Goal: Task Accomplishment & Management: Use online tool/utility

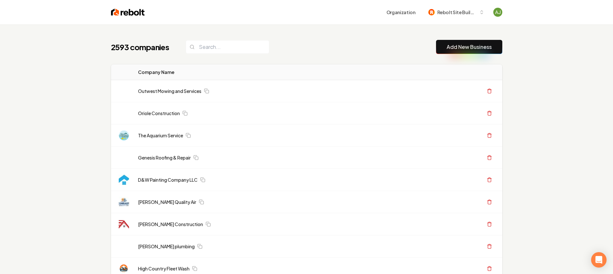
click at [457, 52] on button "Add New Business" at bounding box center [469, 47] width 66 height 14
click at [456, 48] on link "Add New Business" at bounding box center [469, 47] width 45 height 8
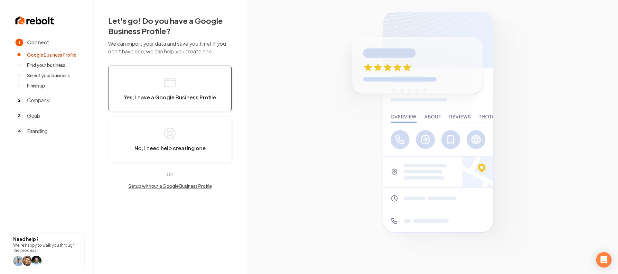
click at [184, 99] on span "Yes, I have a Google Business Profile" at bounding box center [170, 97] width 92 height 6
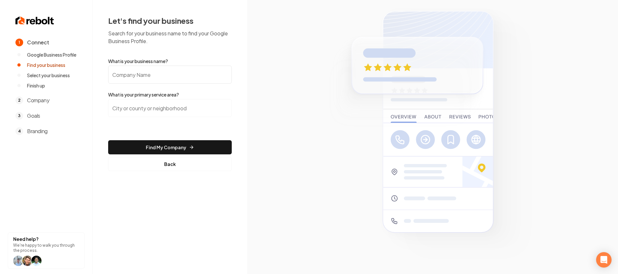
click at [161, 77] on input "What is your business name?" at bounding box center [170, 75] width 124 height 18
type input "VNH ELectric"
drag, startPoint x: 148, startPoint y: 78, endPoint x: 100, endPoint y: 72, distance: 48.2
click at [100, 72] on div "Let's find your business Search for your business name to find your Google Busi…" at bounding box center [170, 93] width 154 height 187
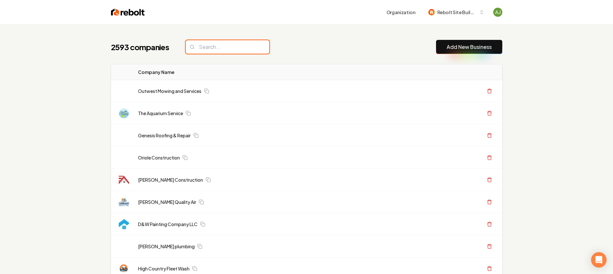
click at [204, 51] on input "search" at bounding box center [228, 47] width 84 height 14
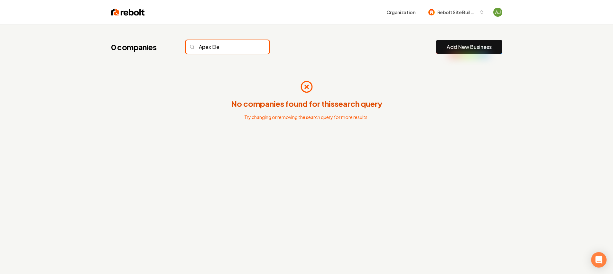
type input "Apex Elec"
click at [250, 47] on input "Apex Elec" at bounding box center [228, 47] width 84 height 14
click at [251, 47] on input "Apex Elec" at bounding box center [228, 47] width 84 height 14
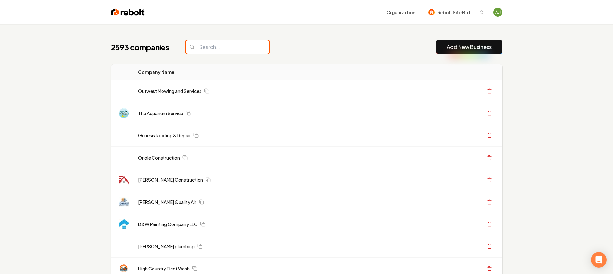
click at [251, 46] on input "search" at bounding box center [228, 47] width 84 height 14
click at [250, 46] on input "search" at bounding box center [228, 47] width 84 height 14
click at [443, 49] on button "Add New Business" at bounding box center [469, 47] width 66 height 14
click at [205, 47] on input "search" at bounding box center [228, 47] width 84 height 14
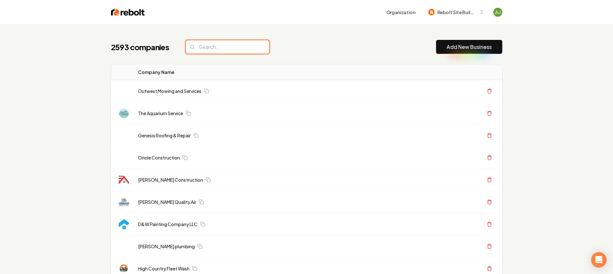
paste input "https://apexelectricva.com/"
type input "https://apexelectricva.com/"
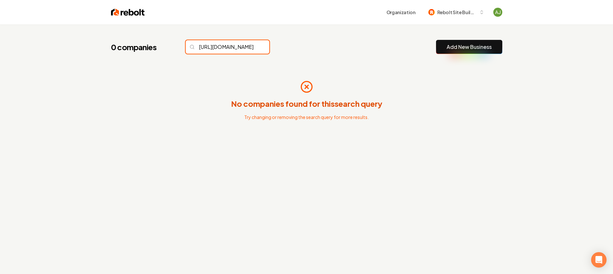
scroll to position [0, 20]
click at [250, 46] on input "https://apexelectricva.com/" at bounding box center [228, 47] width 84 height 14
click at [250, 47] on input "https://apexelectricva.com/" at bounding box center [228, 47] width 84 height 14
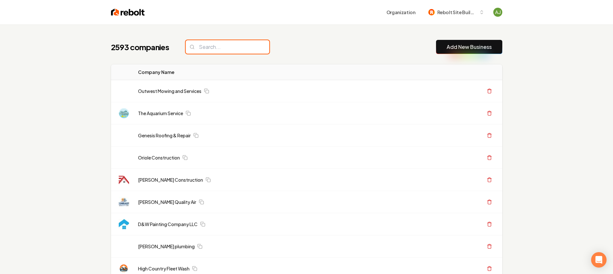
click at [250, 47] on input "search" at bounding box center [228, 47] width 84 height 14
click at [444, 49] on button "Add New Business" at bounding box center [469, 47] width 66 height 14
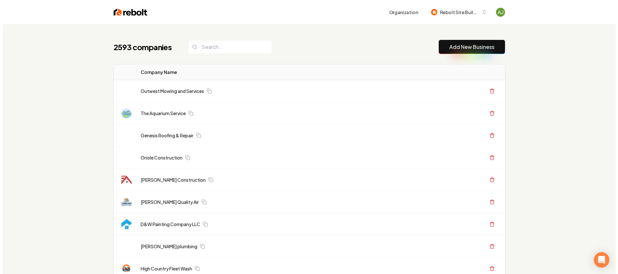
scroll to position [0, 0]
click at [474, 44] on link "Add New Business" at bounding box center [469, 47] width 45 height 8
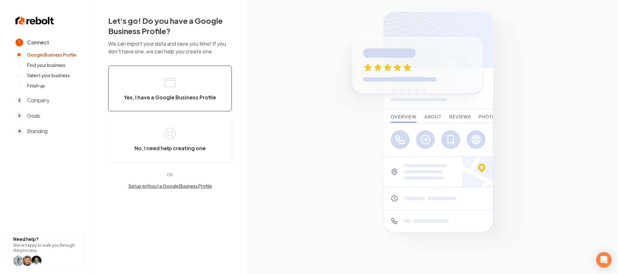
click at [184, 95] on span "Yes, I have a Google Business Profile" at bounding box center [170, 97] width 92 height 6
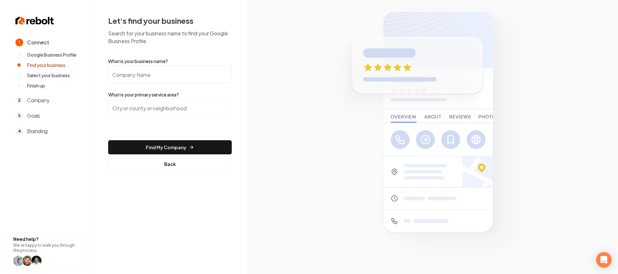
click at [152, 73] on input "What is your business name?" at bounding box center [170, 75] width 124 height 18
type input "Apex Electric"
click at [148, 105] on input "search" at bounding box center [170, 108] width 124 height 18
type input "R"
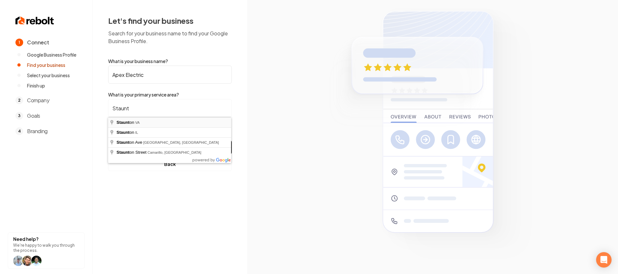
type input "Staunton, VA"
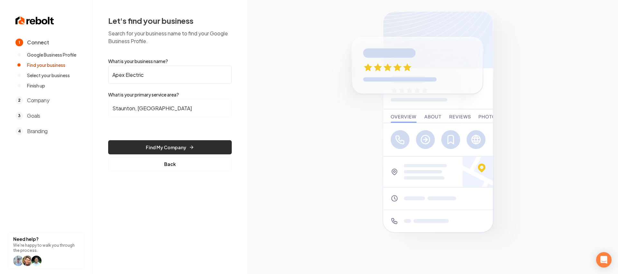
click at [177, 151] on button "Find My Company" at bounding box center [170, 147] width 124 height 14
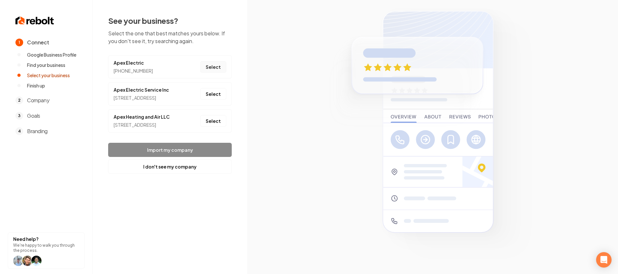
click at [217, 67] on button "Select" at bounding box center [213, 67] width 26 height 12
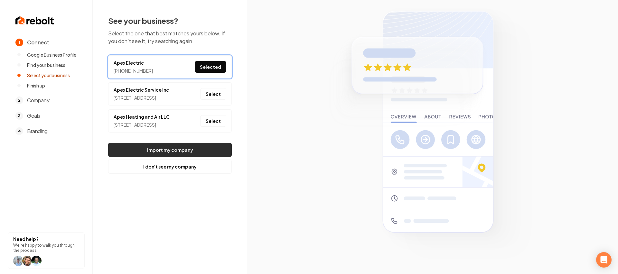
click at [190, 157] on button "Import my company" at bounding box center [170, 150] width 124 height 14
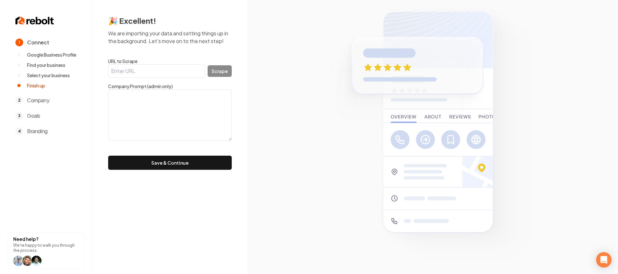
click at [167, 66] on input "URL to Scrape" at bounding box center [156, 71] width 97 height 14
paste input "https://apexelectricva.com/"
click at [226, 71] on button "Scrape" at bounding box center [219, 71] width 24 height 12
drag, startPoint x: 183, startPoint y: 72, endPoint x: 109, endPoint y: 73, distance: 74.3
click at [109, 73] on input "https://apexelectricva.com/" at bounding box center [156, 71] width 97 height 14
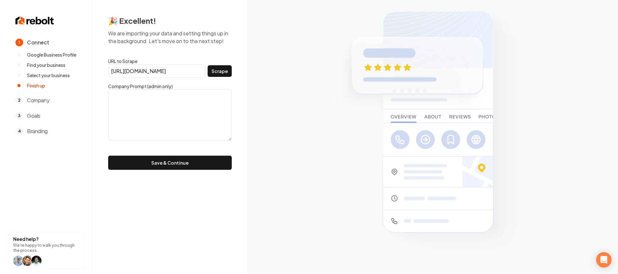
paste input "www.google.com/search?kgmid=/g/11vrx5486f"
type input "https://www.google.com/search?kgmid=/g/11vrx5486f"
click at [217, 78] on div "https://www.google.com/search?kgmid=/g/11vrx5486f Scrape" at bounding box center [170, 71] width 124 height 14
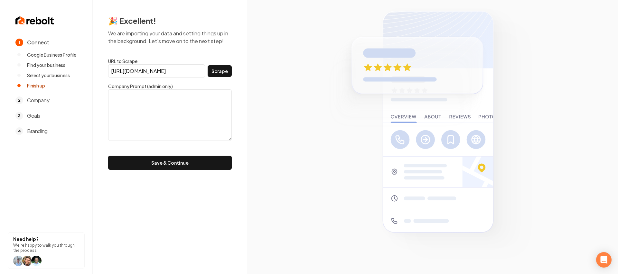
click at [221, 71] on button "Scrape" at bounding box center [219, 71] width 24 height 12
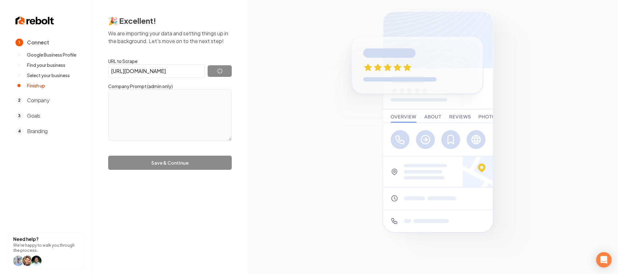
type textarea "Accessibility Links Skip to main content [Accessibility help](https://support.g…"
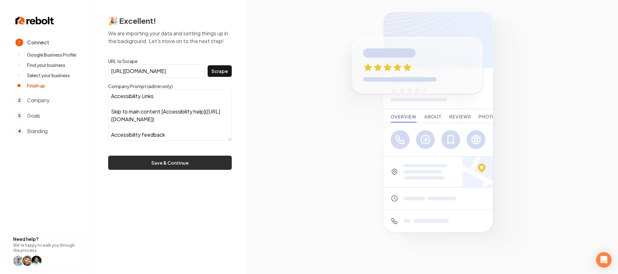
click at [207, 160] on button "Save & Continue" at bounding box center [170, 163] width 124 height 14
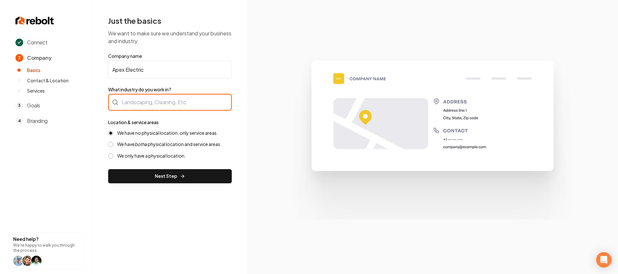
click at [178, 100] on div at bounding box center [170, 102] width 124 height 17
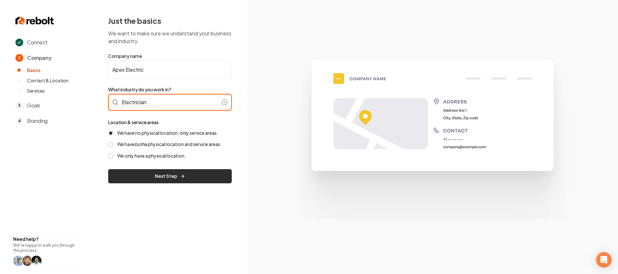
type input "Electrician"
click at [173, 171] on button "Next Step" at bounding box center [170, 176] width 124 height 14
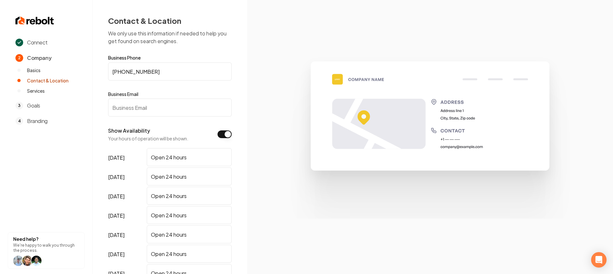
click at [172, 116] on input "Business Email" at bounding box center [170, 107] width 124 height 18
paste input "ben@apexelectricva.com"
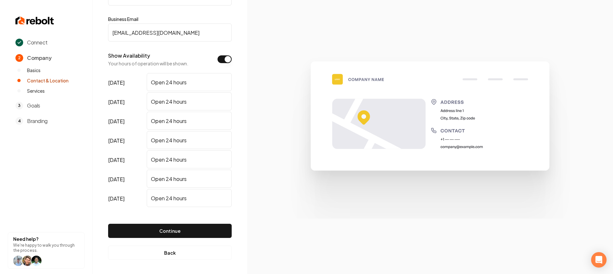
scroll to position [76, 0]
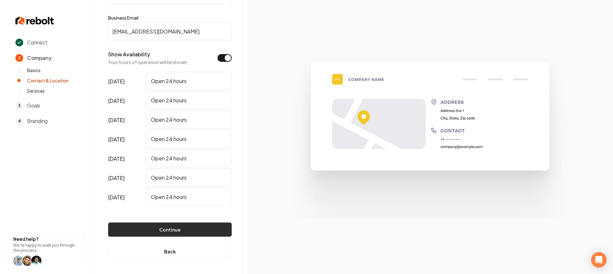
type input "ben@apexelectricva.com"
click at [196, 227] on button "Continue" at bounding box center [170, 229] width 124 height 14
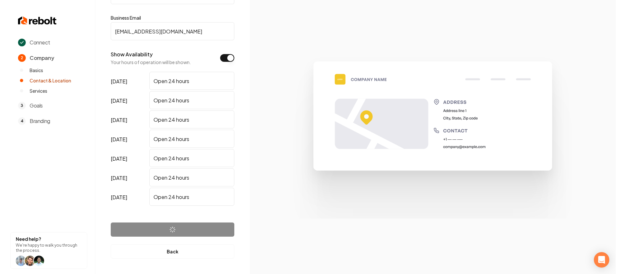
scroll to position [0, 0]
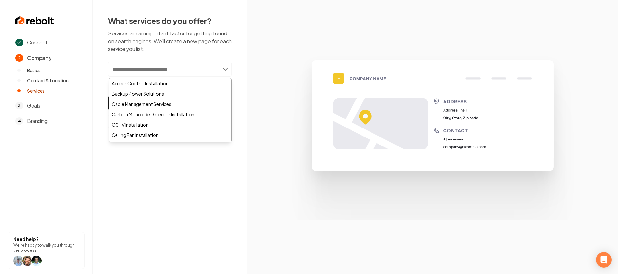
click at [172, 75] on input "text" at bounding box center [170, 69] width 124 height 15
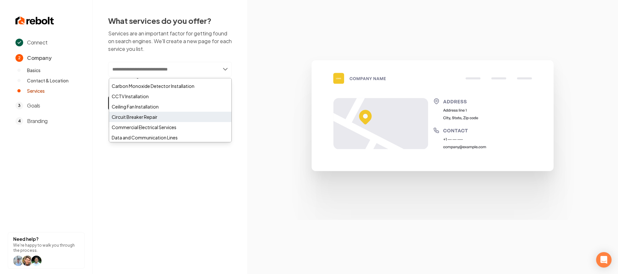
click at [143, 121] on div "Circuit Breaker Repair" at bounding box center [170, 117] width 122 height 10
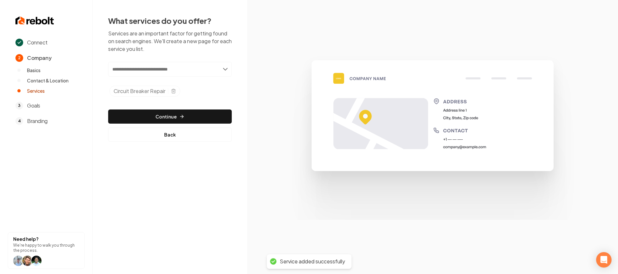
click at [164, 70] on input "text" at bounding box center [170, 69] width 124 height 15
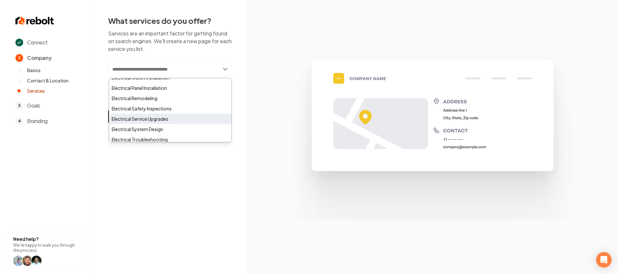
scroll to position [124, 0]
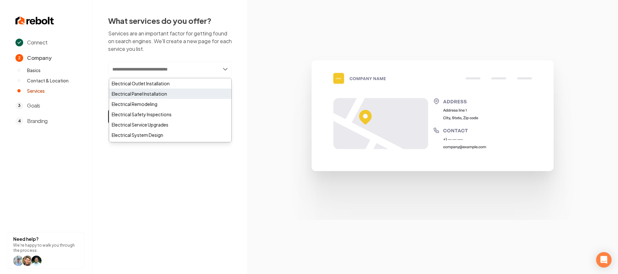
click at [152, 96] on div "Electrical Panel Installation" at bounding box center [170, 93] width 122 height 10
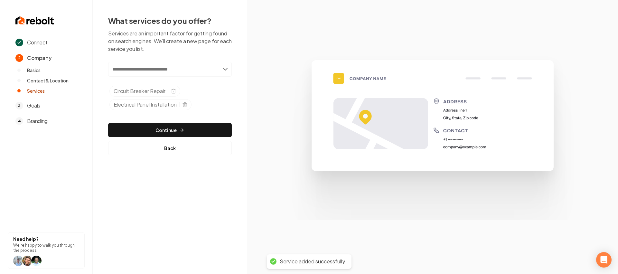
click at [177, 74] on input "text" at bounding box center [170, 69] width 124 height 15
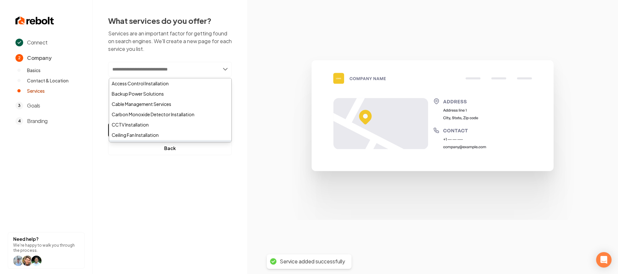
scroll to position [147, 0]
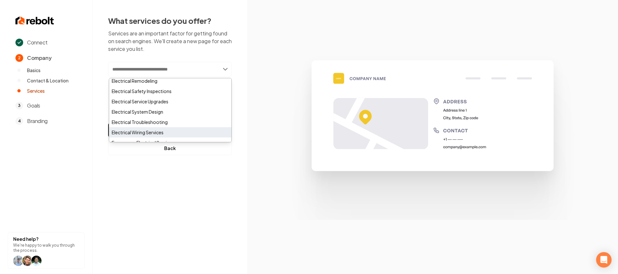
click at [151, 129] on div "Electrical Wiring Services" at bounding box center [170, 132] width 122 height 10
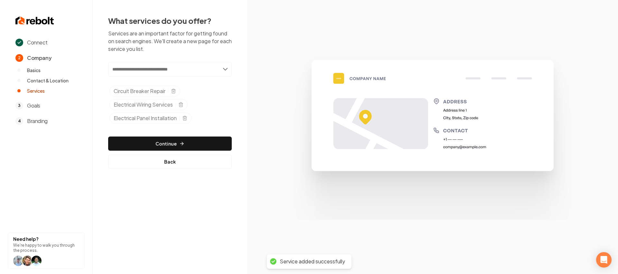
click at [180, 67] on input "text" at bounding box center [170, 69] width 124 height 15
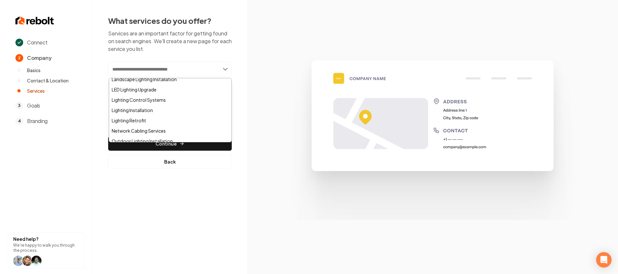
scroll to position [349, 0]
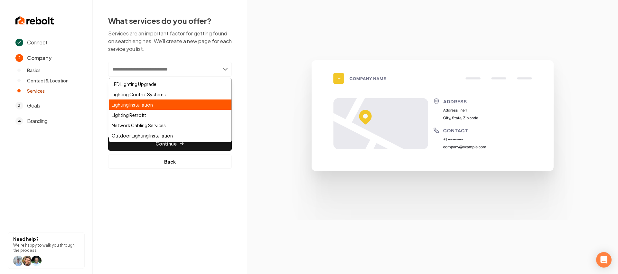
click at [151, 107] on div "Lighting Installation" at bounding box center [170, 104] width 122 height 10
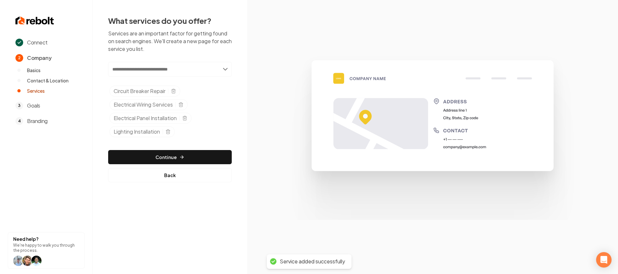
click at [182, 67] on input "text" at bounding box center [170, 69] width 124 height 15
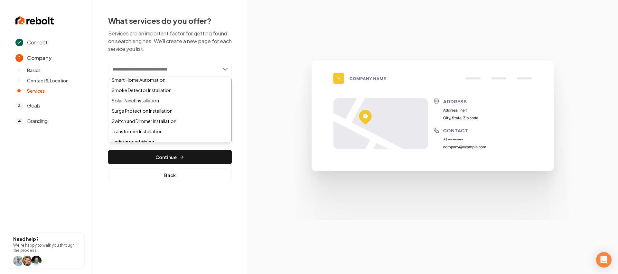
scroll to position [451, 0]
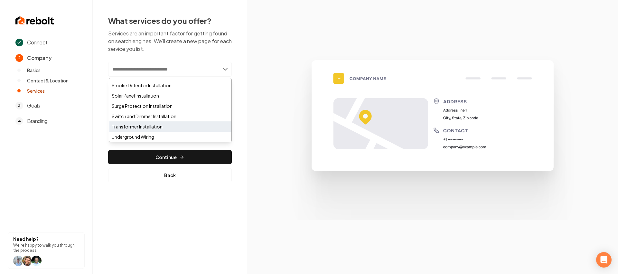
click at [156, 130] on div "Transformer Installation" at bounding box center [170, 126] width 122 height 10
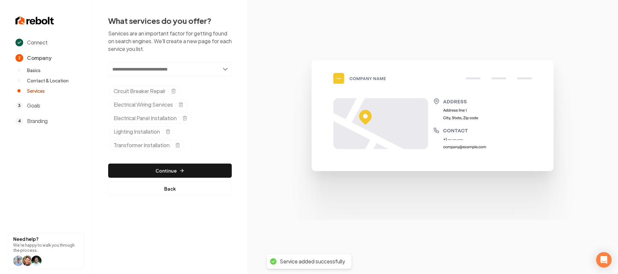
click at [199, 155] on div "Add new or select from suggestions Select a service Circuit Breaker Repair Elec…" at bounding box center [170, 129] width 124 height 134
click at [196, 167] on button "Continue" at bounding box center [170, 170] width 124 height 14
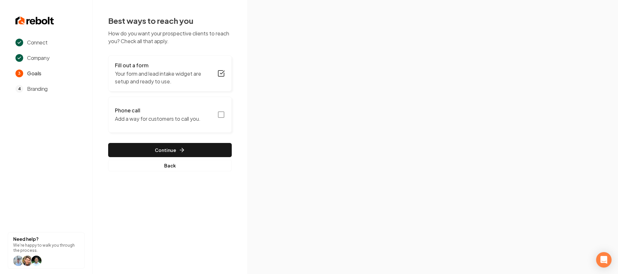
click at [212, 115] on button "Phone call Add a way for customers to call you." at bounding box center [170, 115] width 124 height 36
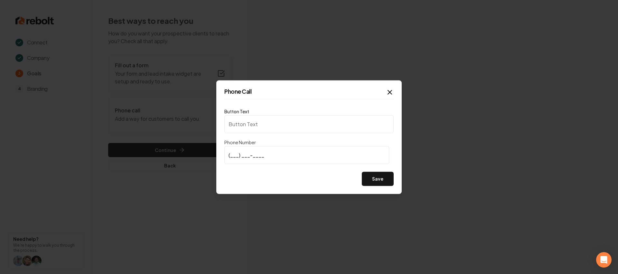
type input "Call us"
type input "(540) 280-5097"
click at [375, 185] on button "Save" at bounding box center [378, 178] width 32 height 14
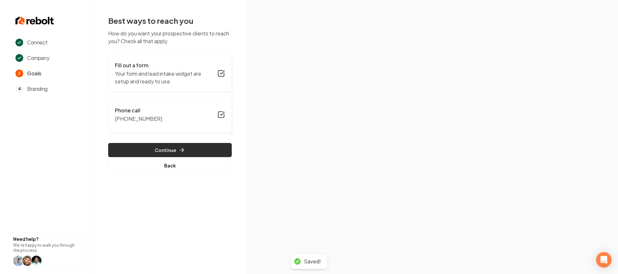
click at [193, 152] on button "Continue" at bounding box center [170, 150] width 124 height 14
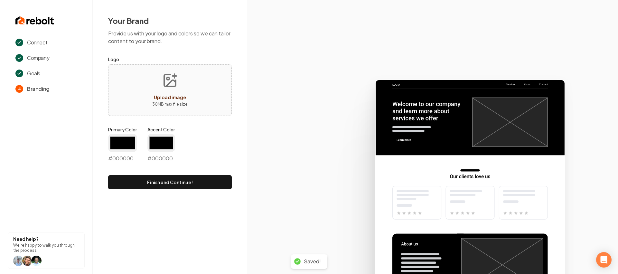
type input "#194d33"
type input "#70be00"
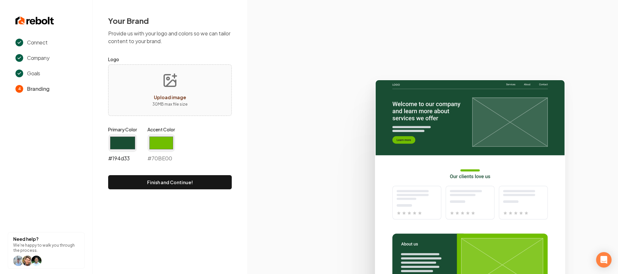
click at [123, 141] on input "#194d33" at bounding box center [122, 143] width 29 height 18
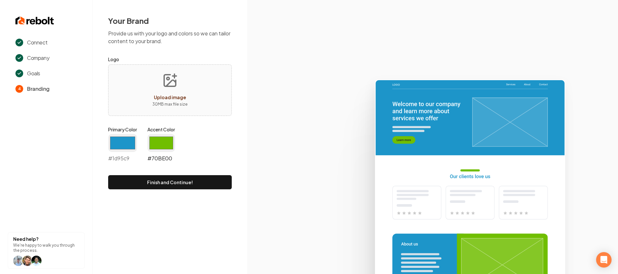
type input "#1d95c9"
click at [169, 145] on input "#70be00" at bounding box center [161, 143] width 28 height 18
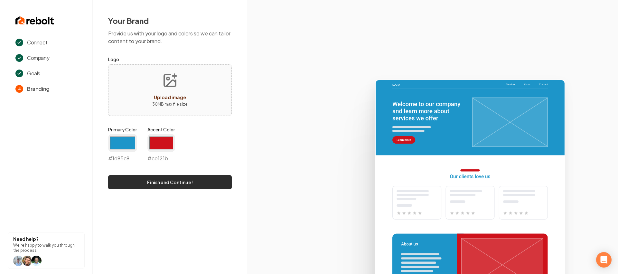
type input "#ce121b"
click at [228, 178] on button "Finish and Continue!" at bounding box center [170, 182] width 124 height 14
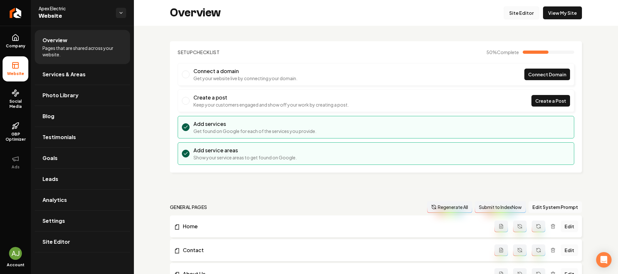
click at [519, 17] on link "Site Editor" at bounding box center [520, 12] width 35 height 13
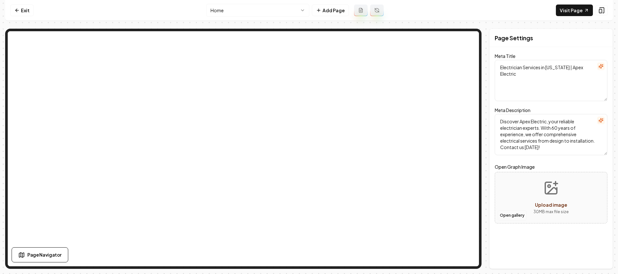
click at [513, 212] on button "Open gallery" at bounding box center [511, 215] width 29 height 10
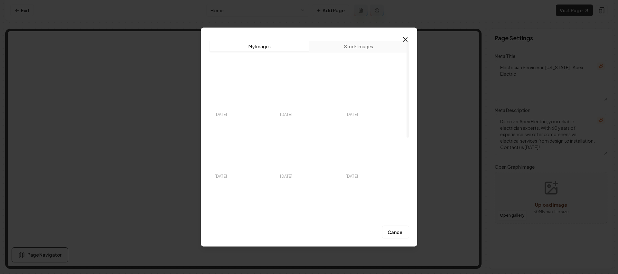
scroll to position [1, 0]
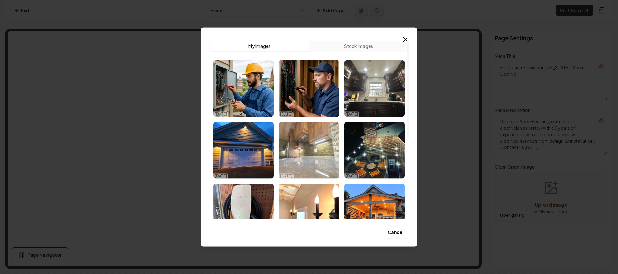
click at [321, 148] on img "Select image image_68e474305c7cd75eb8f603e1.jpeg" at bounding box center [309, 150] width 60 height 57
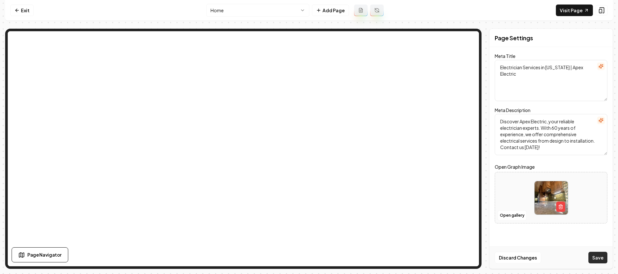
click at [599, 257] on button "Save" at bounding box center [597, 258] width 19 height 12
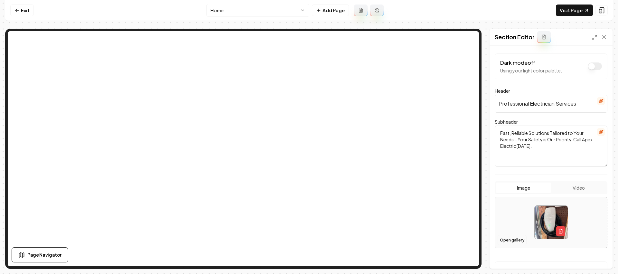
click at [515, 239] on button "Open gallery" at bounding box center [511, 240] width 29 height 10
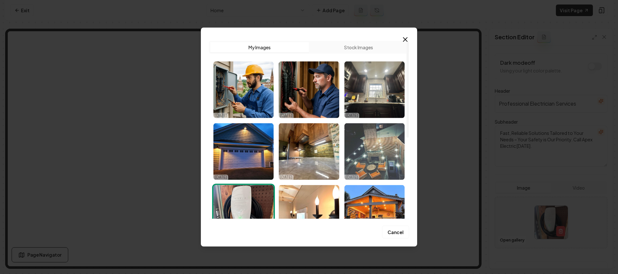
click at [374, 148] on img "Select image image_68e474305c7cd75eb8f60811.jpeg" at bounding box center [374, 151] width 60 height 57
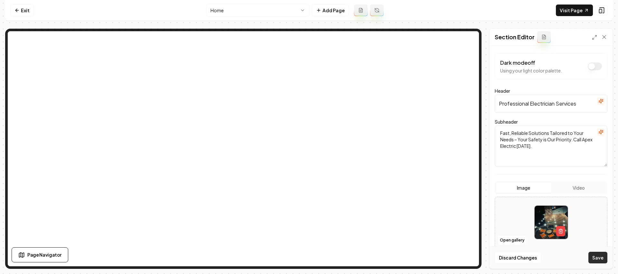
click at [598, 253] on button "Save" at bounding box center [597, 258] width 19 height 12
click at [560, 233] on button "button" at bounding box center [560, 231] width 9 height 10
click at [507, 232] on div "Open gallery Upload image 30 MB max file size" at bounding box center [550, 222] width 113 height 51
click at [519, 240] on button "Open gallery" at bounding box center [511, 240] width 29 height 10
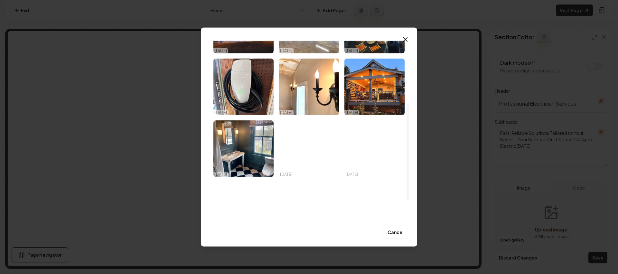
scroll to position [133, 0]
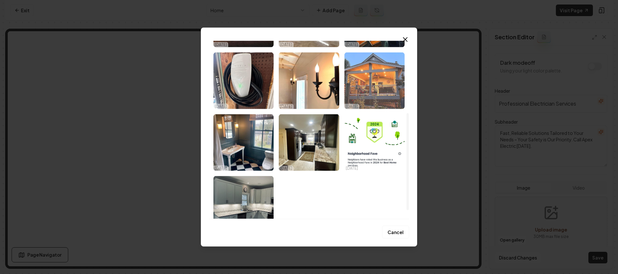
click at [379, 96] on img "Select image image_68e474305c7cd75eb8f603c7.jpeg" at bounding box center [374, 80] width 60 height 57
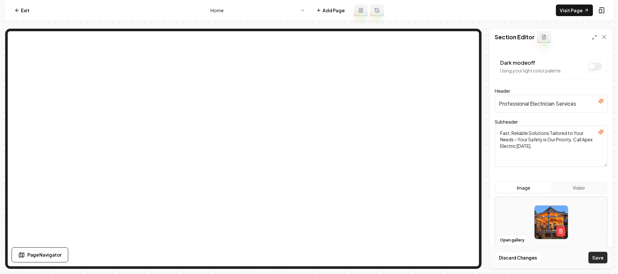
click at [594, 256] on button "Save" at bounding box center [597, 258] width 19 height 12
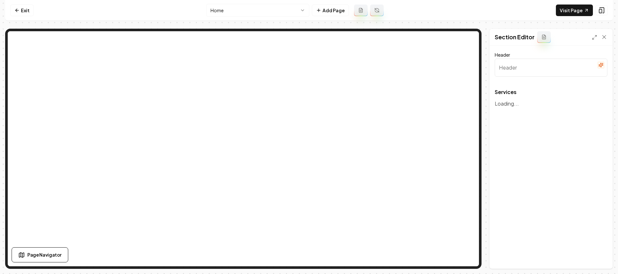
type input "Our Expert Electrical Services"
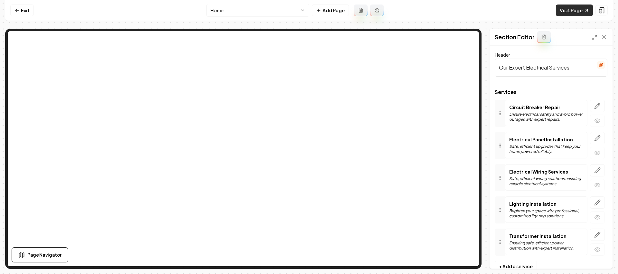
click at [563, 13] on link "Visit Page" at bounding box center [574, 11] width 37 height 12
